Goal: Task Accomplishment & Management: Manage account settings

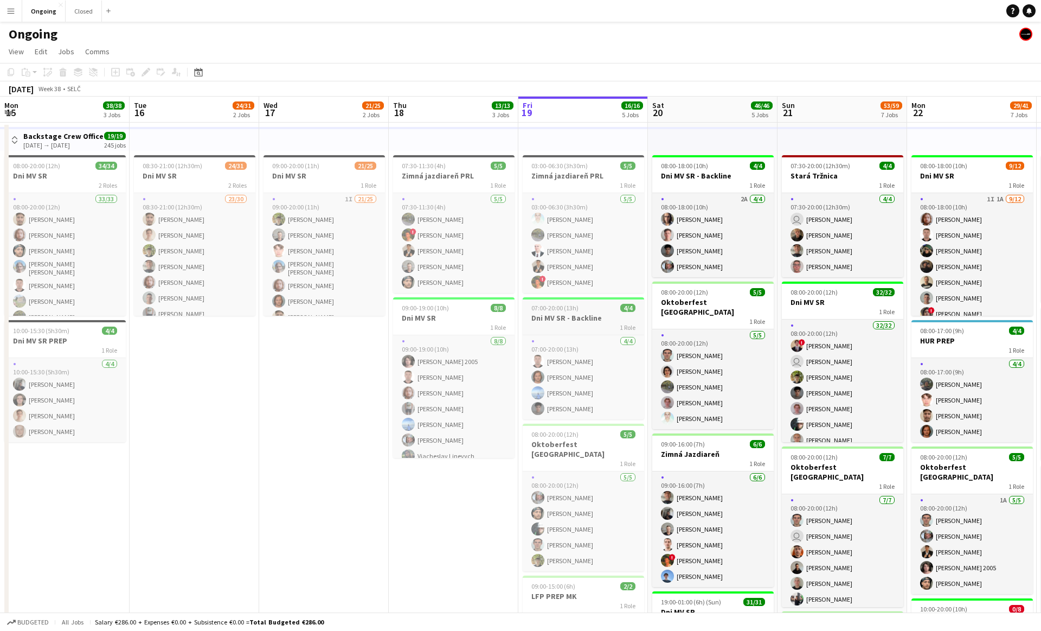
scroll to position [0, 342]
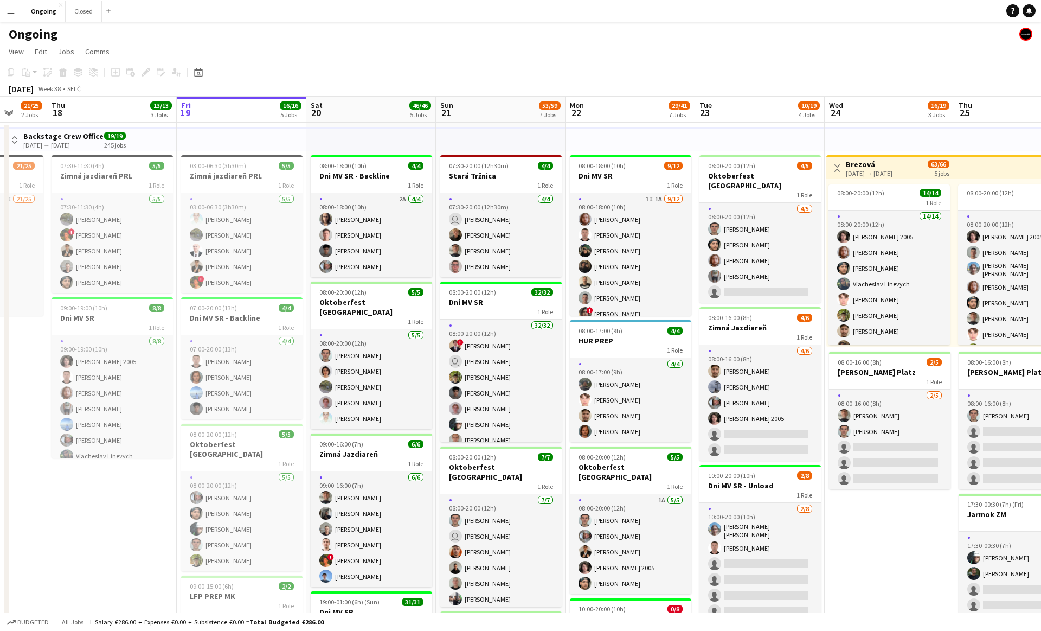
click at [130, 497] on app-date-cell "07:30-11:30 (4h) 5/5 Zimná jazdiareň PRL 1 Role [DATE] 07:30-11:30 (4h) [PERSON…" at bounding box center [112, 606] width 130 height 967
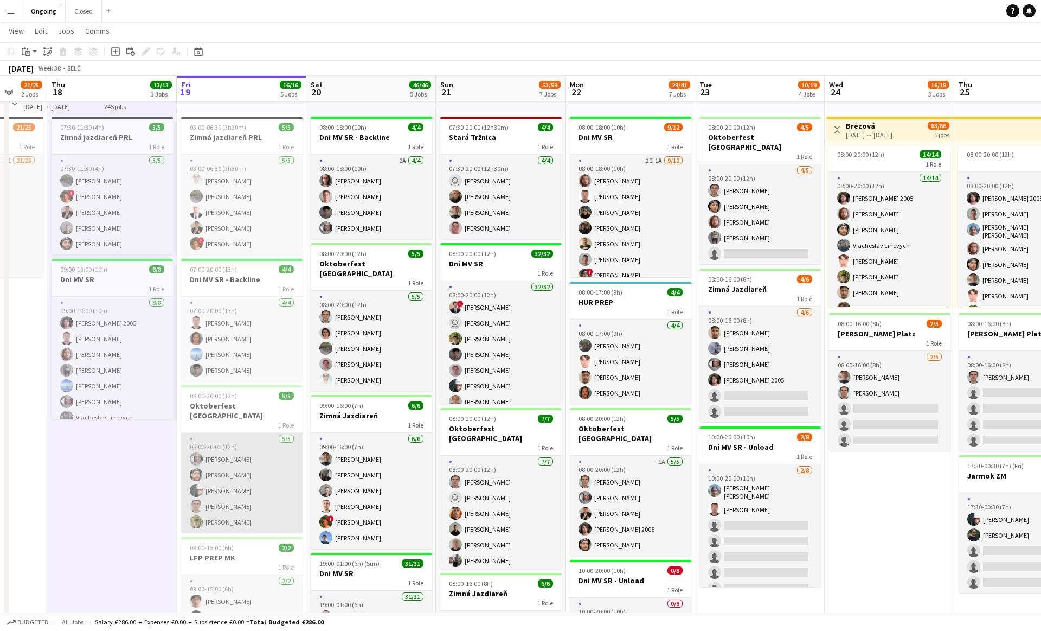
scroll to position [0, 387]
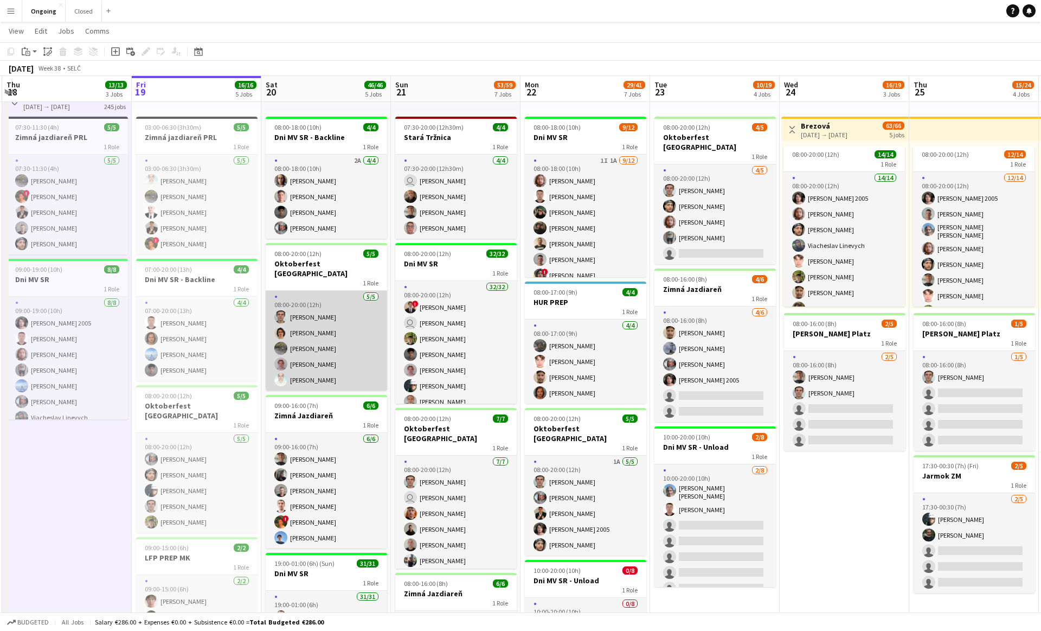
click at [336, 355] on app-card-role "[DATE] 08:00-20:00 (12h) [PERSON_NAME] [PERSON_NAME] [PERSON_NAME] [PERSON_NAME…" at bounding box center [326, 341] width 121 height 100
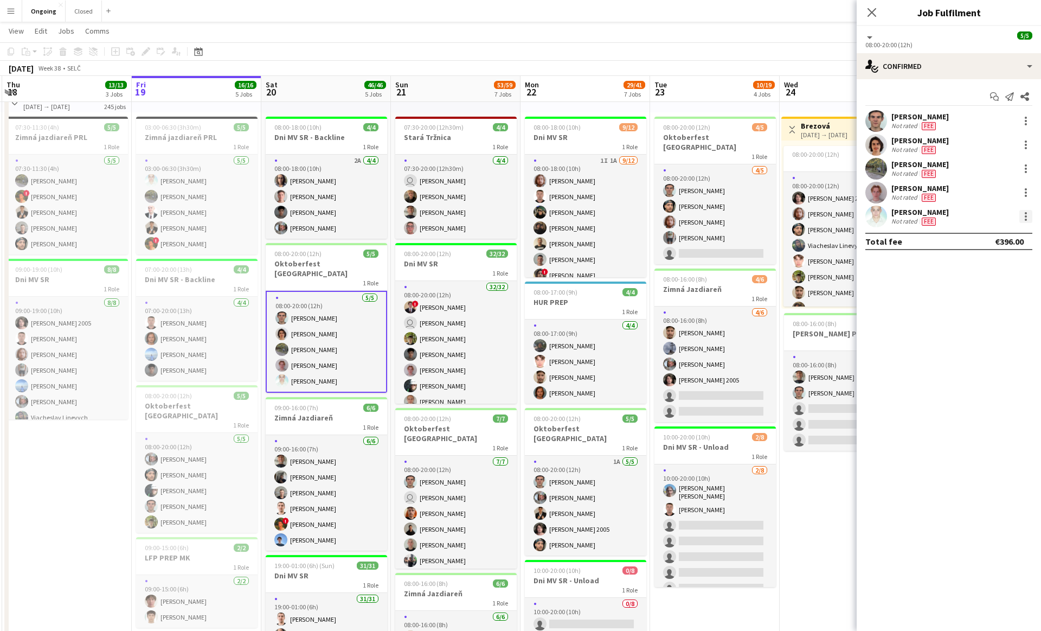
click at [1027, 216] on div at bounding box center [1025, 216] width 13 height 13
click at [984, 262] on span "Switch crew" at bounding box center [980, 262] width 46 height 9
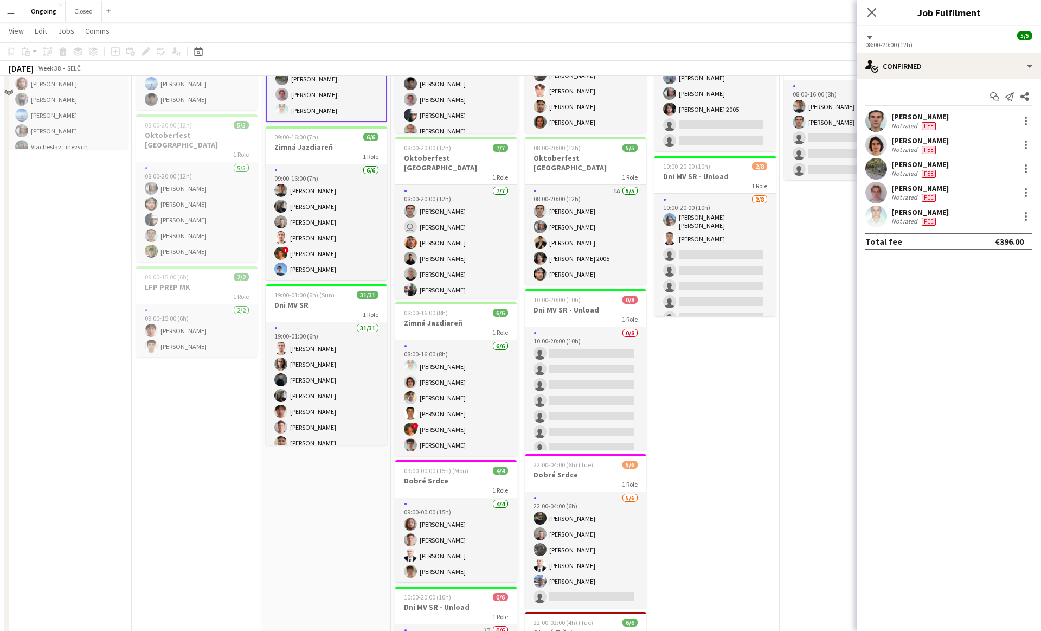
scroll to position [499, 0]
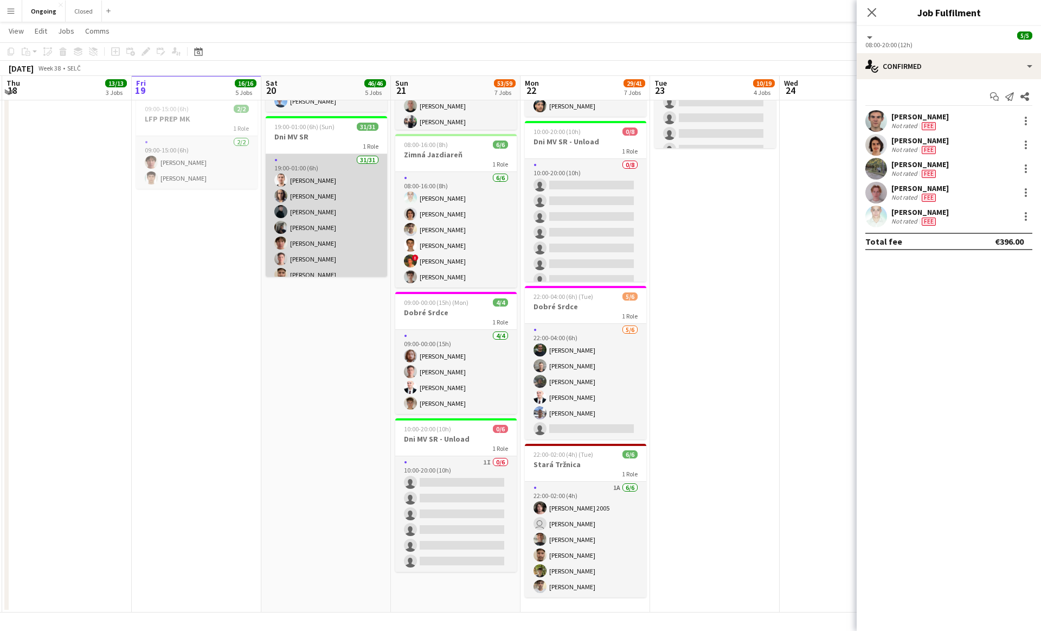
click at [322, 221] on app-card-role "31/31 19:00-01:00 (6h) [PERSON_NAME] [PERSON_NAME] [PERSON_NAME] [PERSON_NAME] …" at bounding box center [326, 408] width 121 height 509
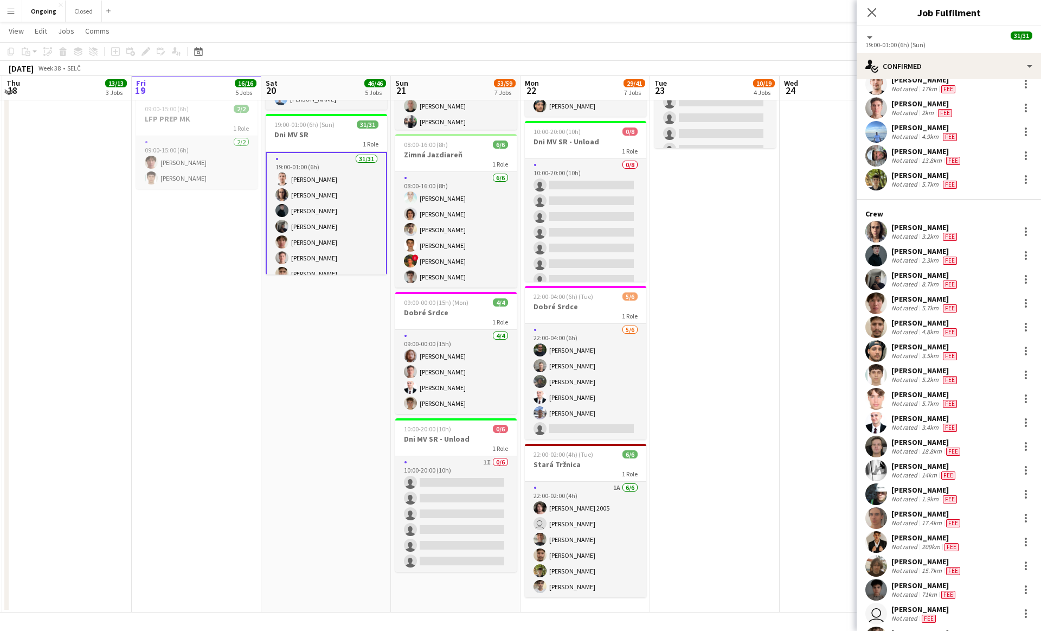
scroll to position [52, 0]
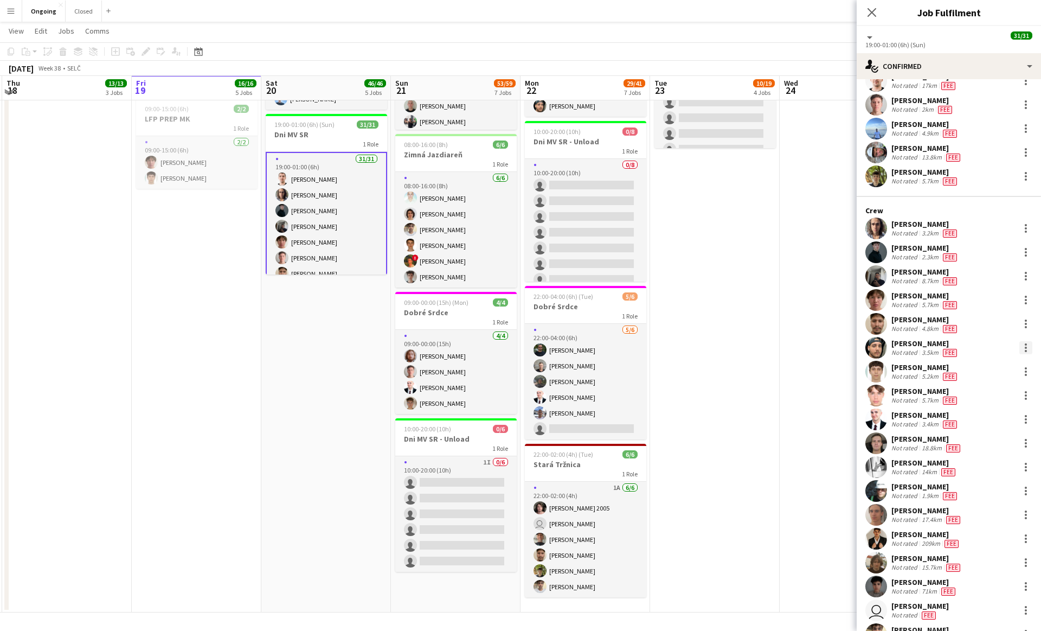
click at [1028, 342] on div at bounding box center [1025, 347] width 13 height 13
click at [980, 390] on span "Switch with" at bounding box center [978, 393] width 43 height 9
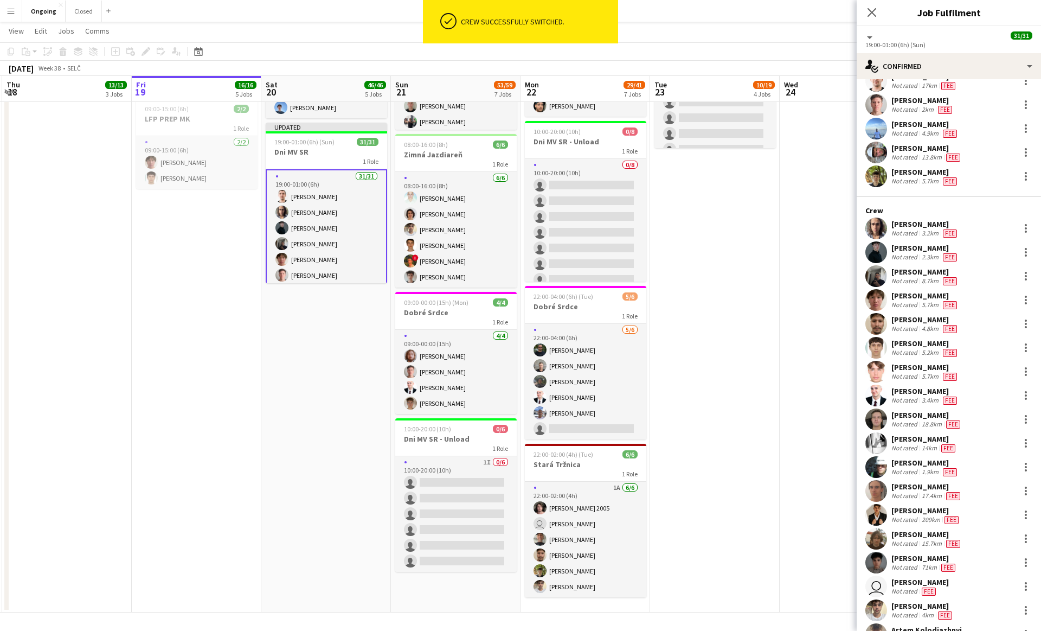
scroll to position [288, 0]
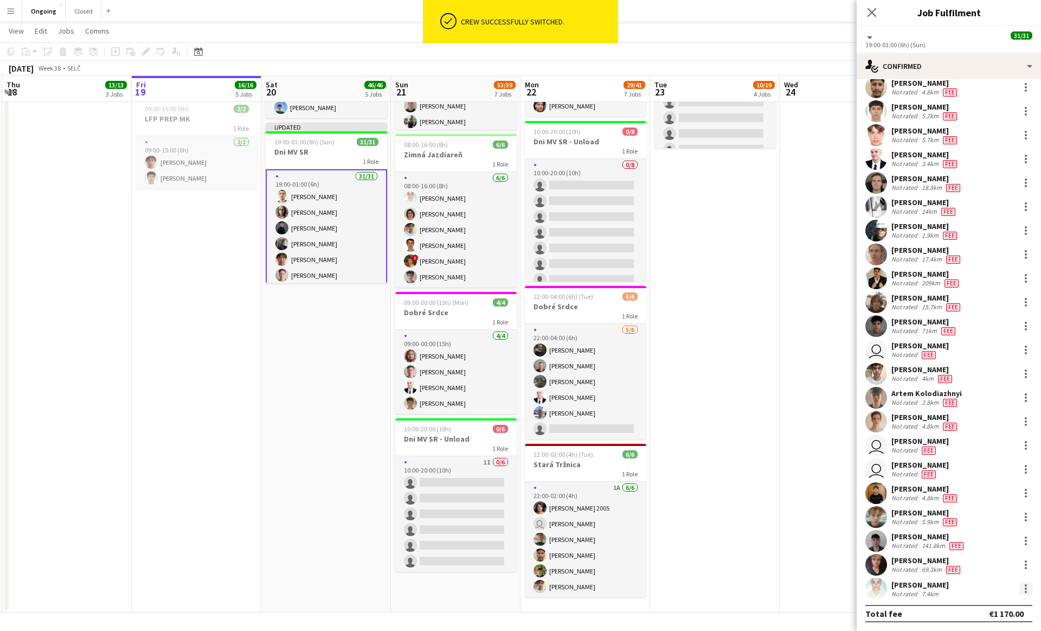
click at [1028, 589] on div at bounding box center [1025, 588] width 13 height 13
click at [977, 434] on span "Edit fee" at bounding box center [971, 437] width 29 height 9
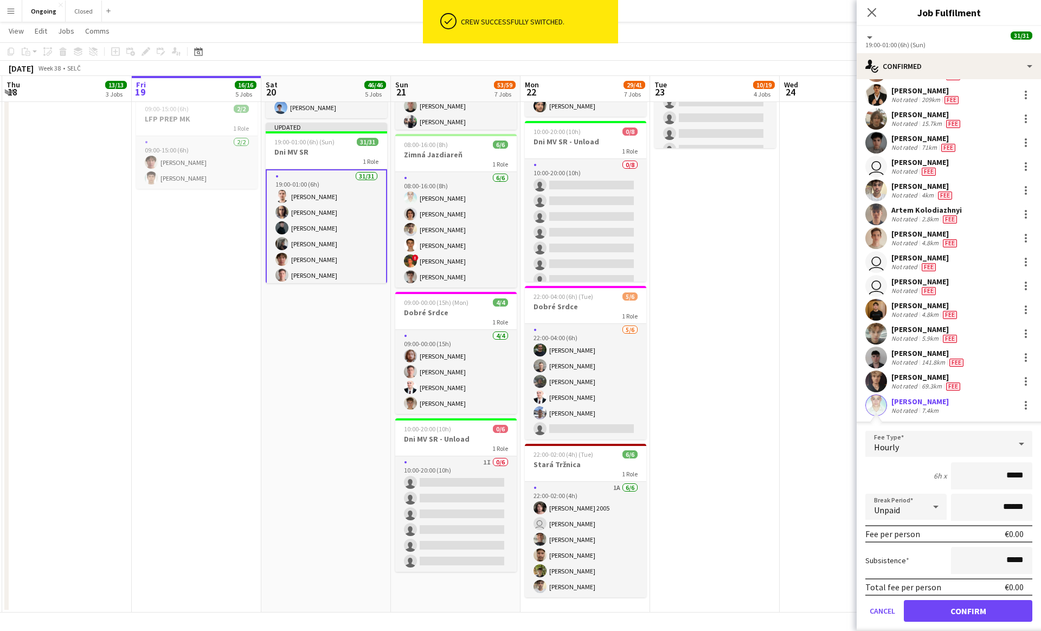
click at [917, 446] on div "Hourly" at bounding box center [937, 444] width 145 height 26
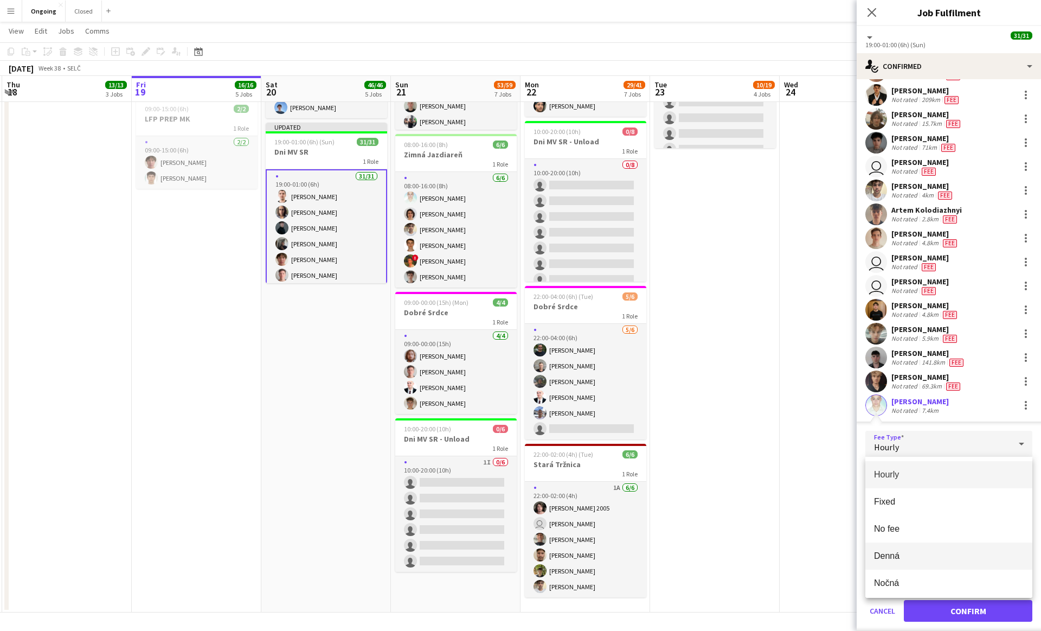
click at [889, 558] on span "Denná" at bounding box center [949, 555] width 150 height 10
type input "*****"
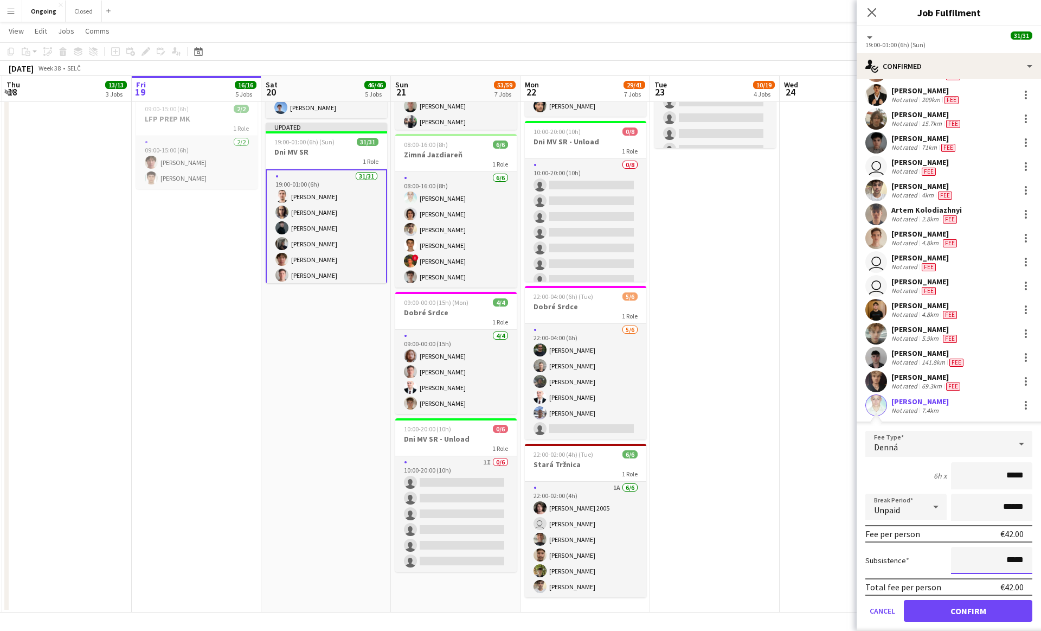
click at [1022, 562] on input "*****" at bounding box center [991, 560] width 81 height 27
type input "**"
click at [974, 608] on button "Confirm" at bounding box center [968, 611] width 129 height 22
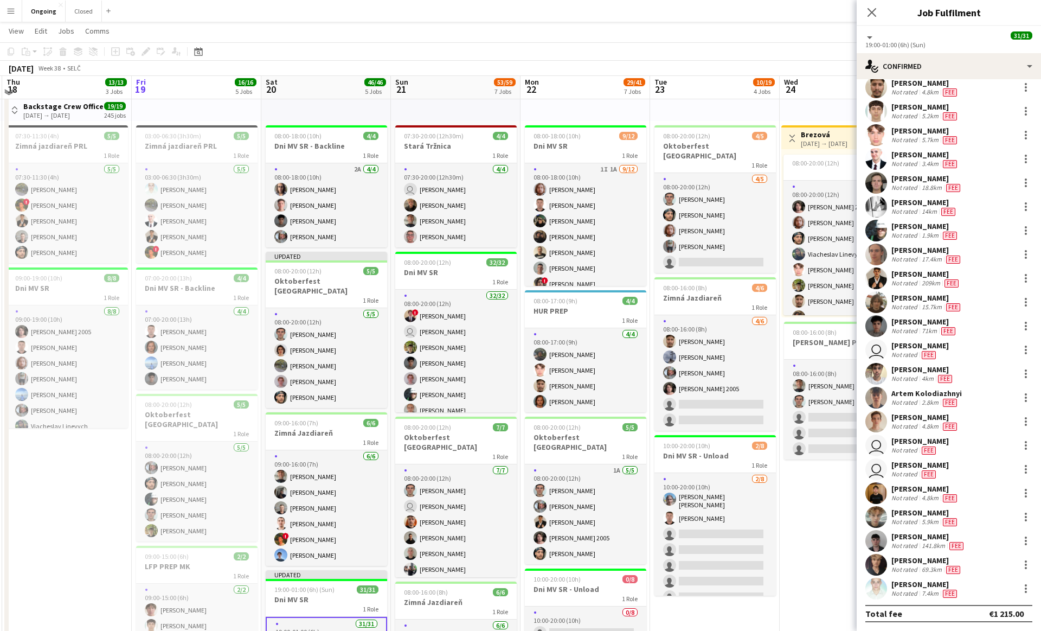
scroll to position [26, 0]
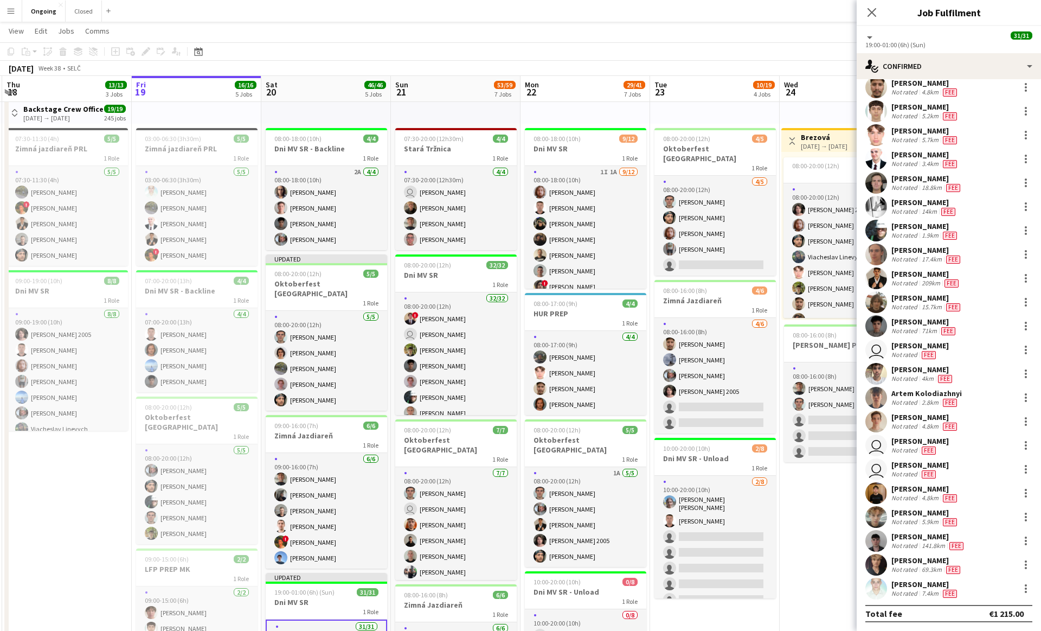
click at [345, 375] on app-card-role "[DATE] 08:00-20:00 (12h) [PERSON_NAME] [PERSON_NAME] [PERSON_NAME] [PERSON_NAME…" at bounding box center [326, 361] width 121 height 100
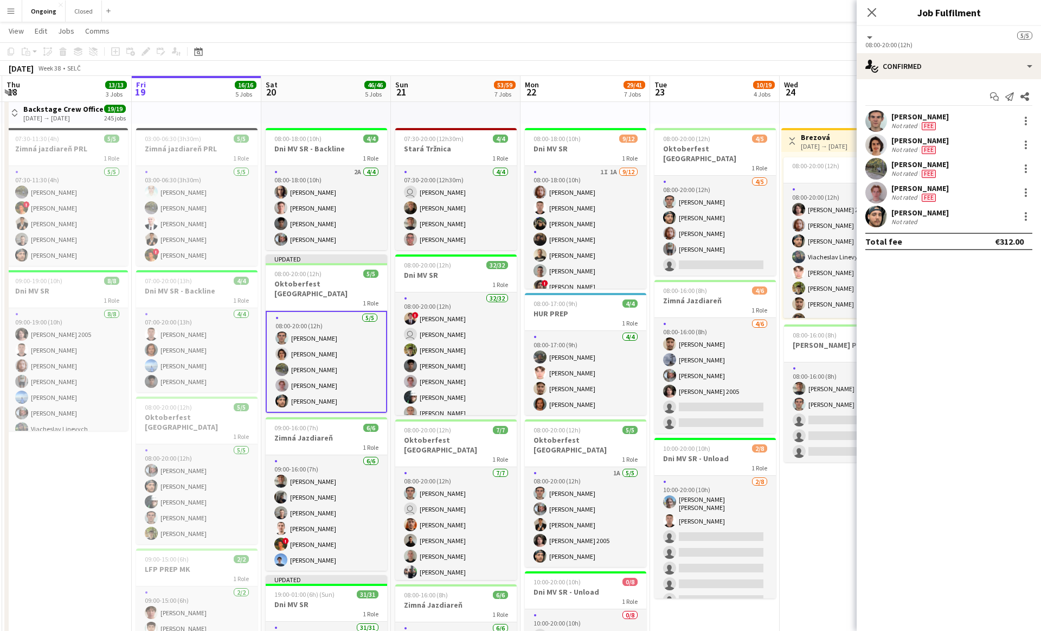
scroll to position [0, 0]
click at [1028, 219] on div at bounding box center [1025, 216] width 13 height 13
click at [983, 236] on span "Edit fee" at bounding box center [971, 236] width 29 height 9
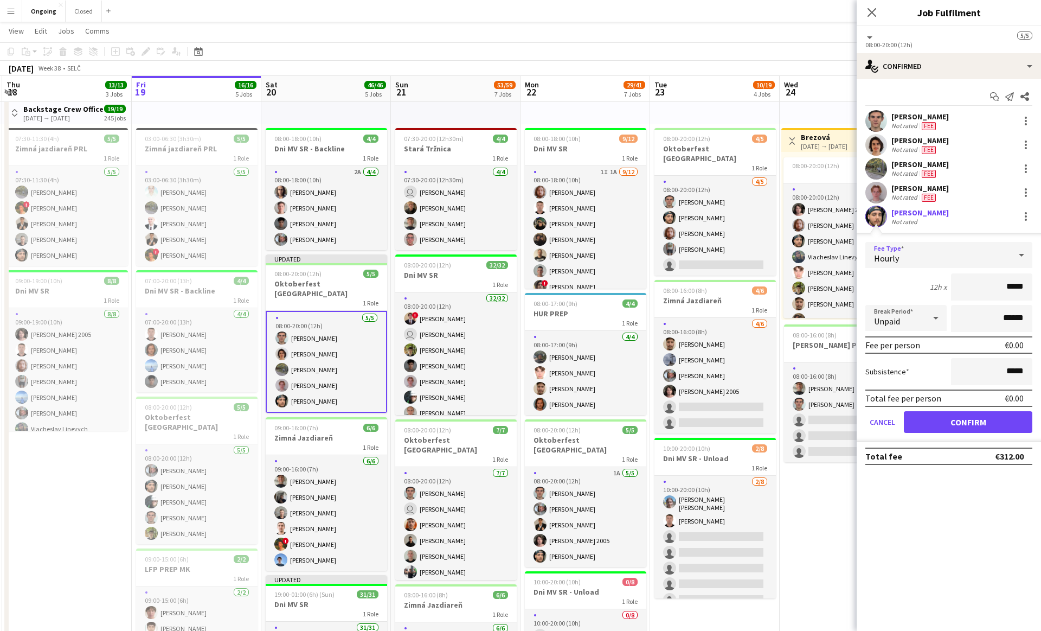
click at [915, 259] on div "Hourly" at bounding box center [937, 255] width 145 height 26
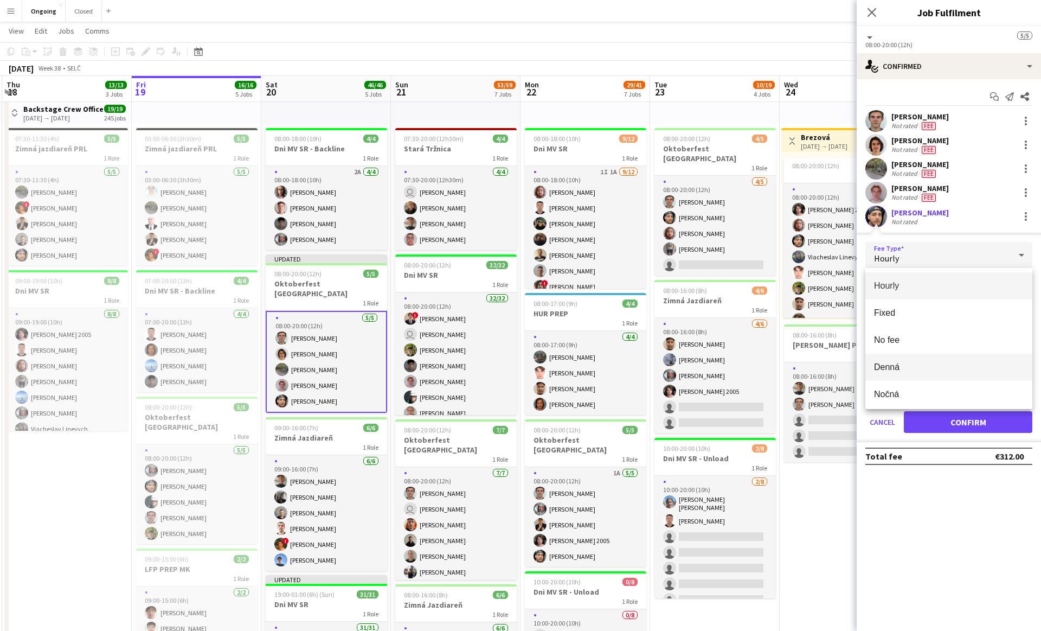
click at [878, 365] on span "Denná" at bounding box center [949, 367] width 150 height 10
type input "*****"
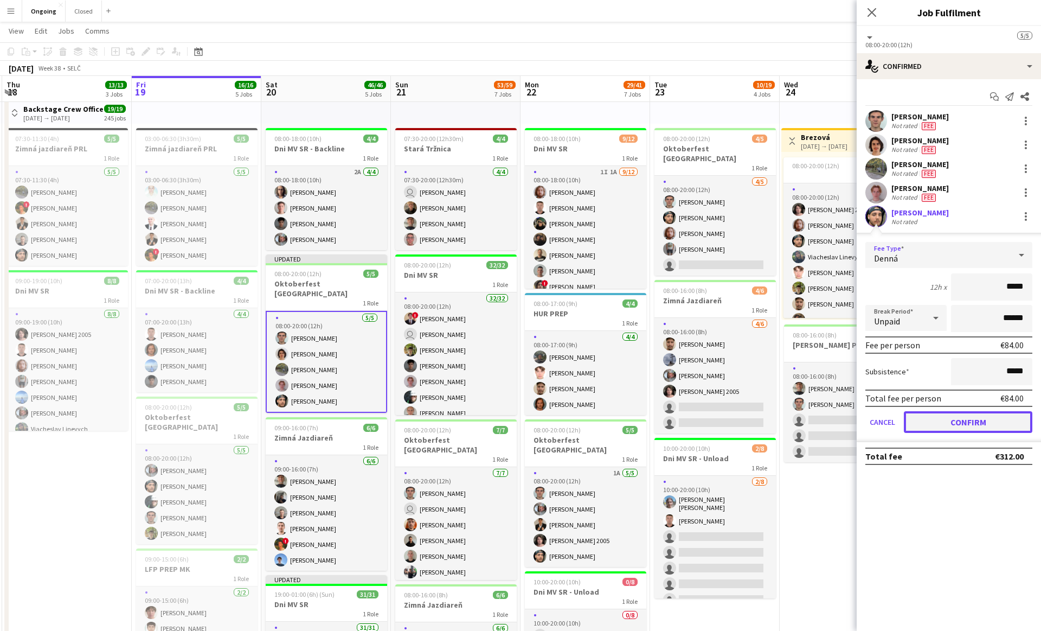
click at [933, 422] on button "Confirm" at bounding box center [968, 422] width 129 height 22
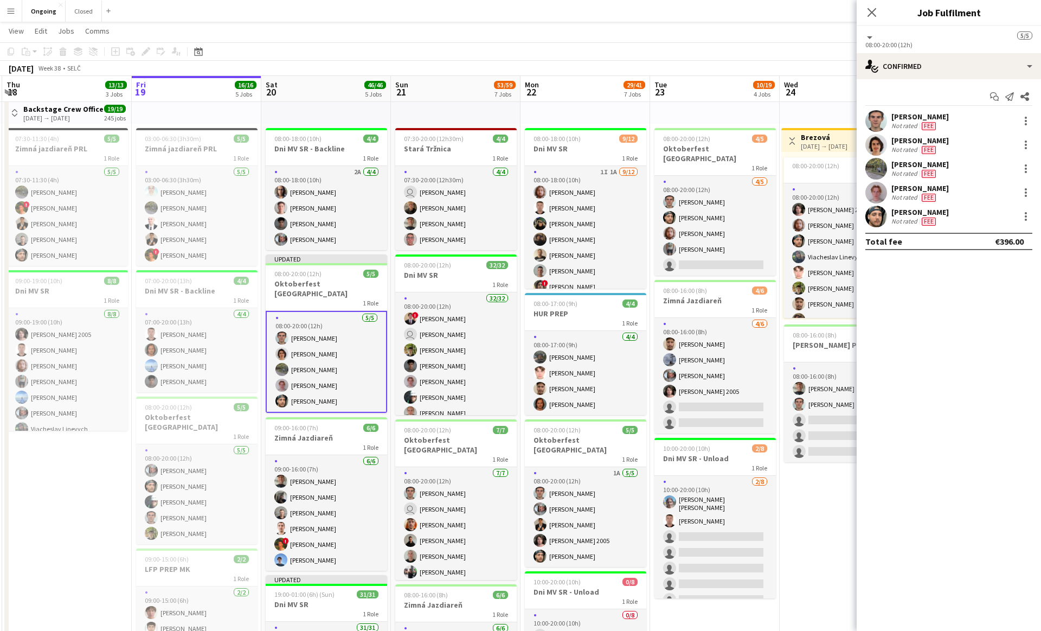
click at [497, 50] on app-toolbar "Copy Paste Paste Command V Paste with crew Command Shift V Paste linked Job [GE…" at bounding box center [520, 51] width 1041 height 18
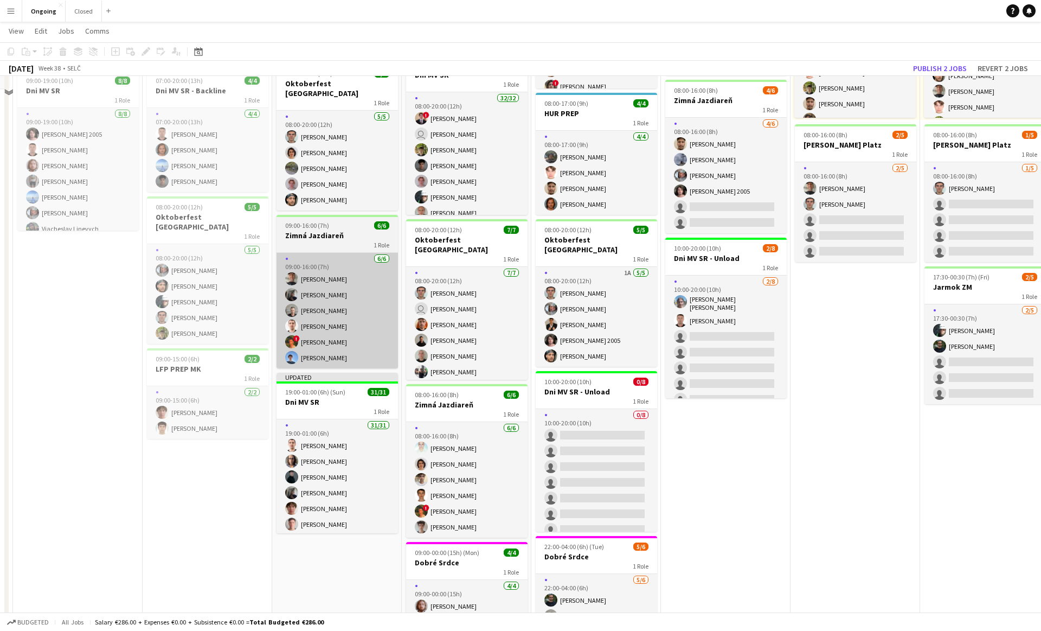
scroll to position [245, 0]
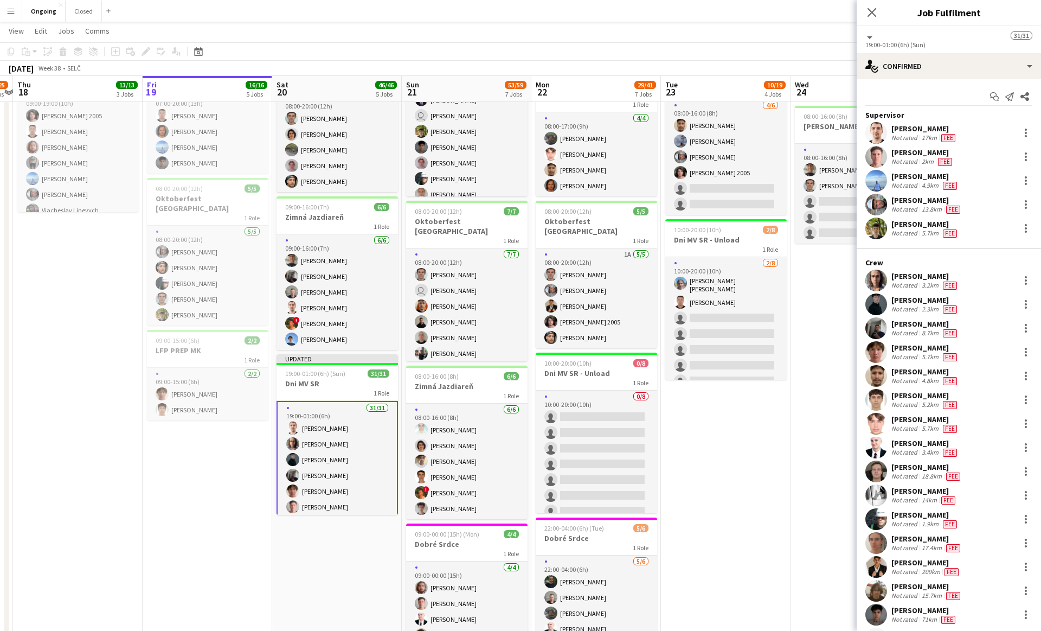
click at [720, 457] on app-date-cell "08:00-20:00 (12h) 4/5 Oktoberfest Vienna 1 Role [DATE] 08:00-20:00 (12h) [PERSO…" at bounding box center [726, 360] width 130 height 967
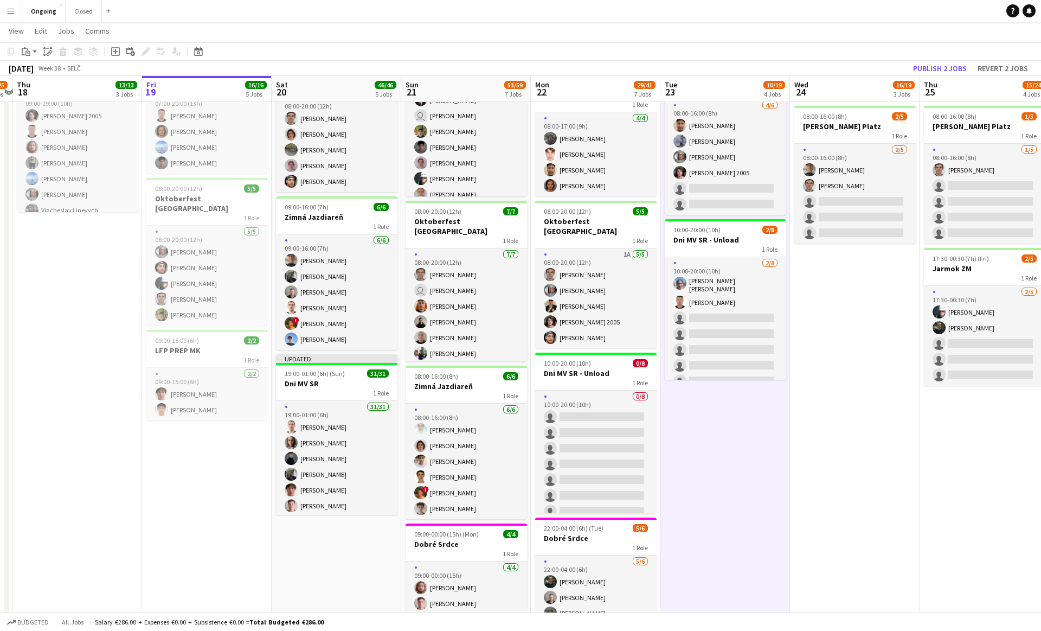
click at [719, 453] on app-date-cell "08:00-20:00 (12h) 4/5 Oktoberfest Vienna 1 Role [DATE] 08:00-20:00 (12h) [PERSO…" at bounding box center [725, 360] width 130 height 967
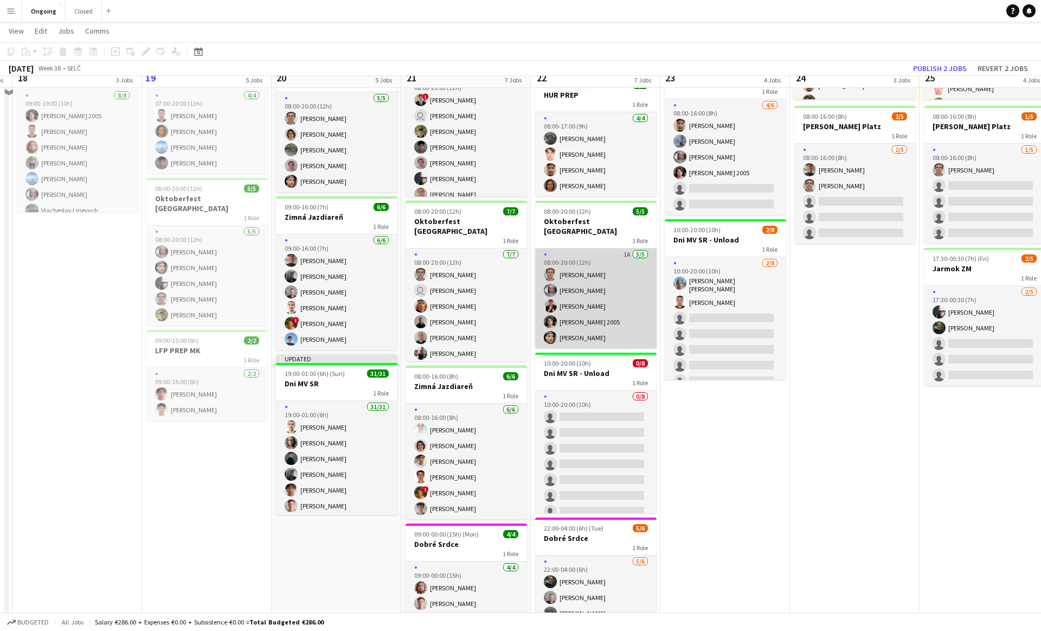
scroll to position [0, 0]
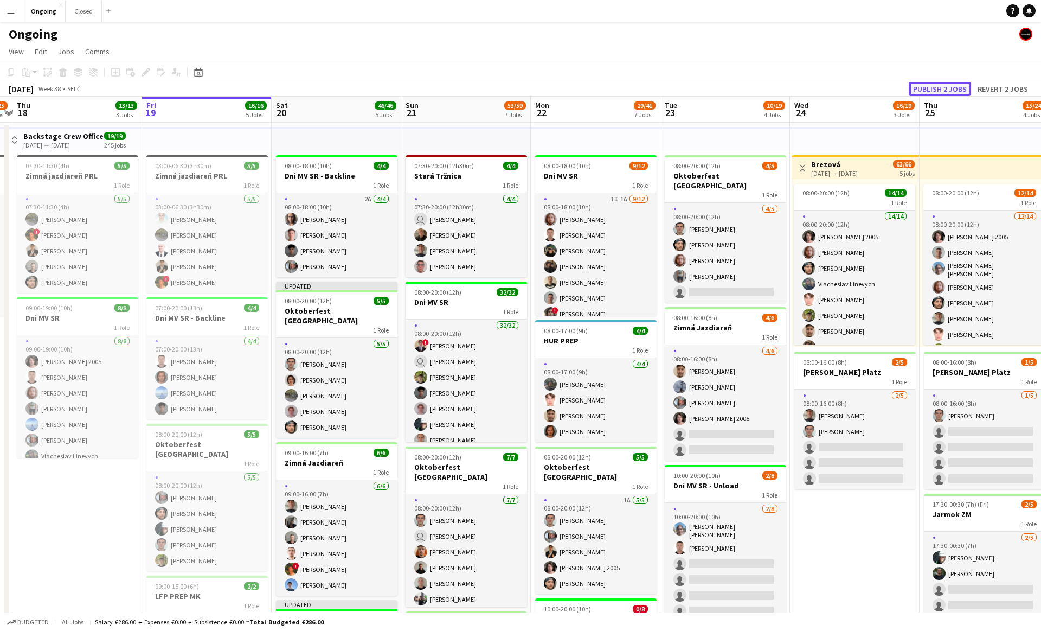
click at [930, 84] on button "Publish 2 jobs" at bounding box center [940, 89] width 62 height 14
